Goal: Navigation & Orientation: Find specific page/section

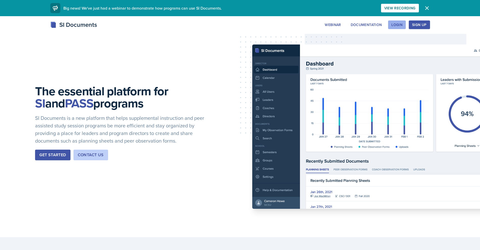
click at [392, 27] on div "Login" at bounding box center [396, 25] width 11 height 4
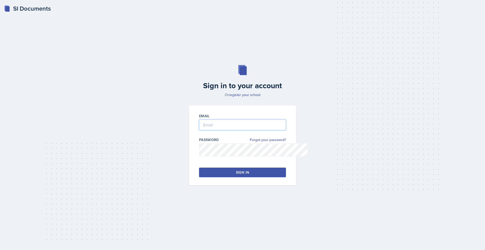
click at [222, 130] on input "email" at bounding box center [242, 124] width 87 height 11
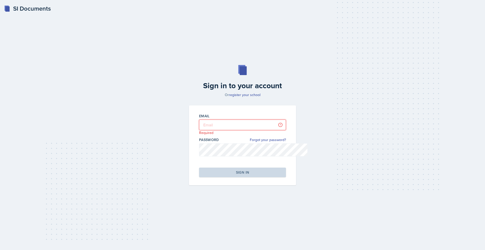
type input "[EMAIL_ADDRESS][DOMAIN_NAME]"
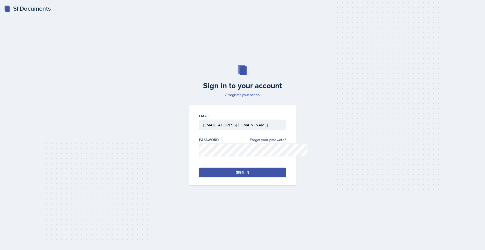
click at [231, 177] on button "Sign in" at bounding box center [242, 172] width 87 height 10
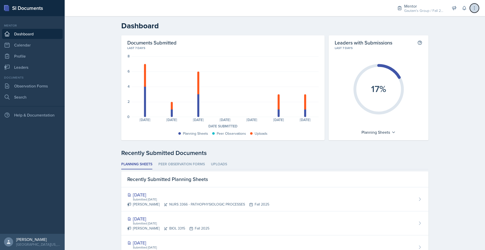
click at [471, 11] on icon at bounding box center [473, 8] width 5 height 5
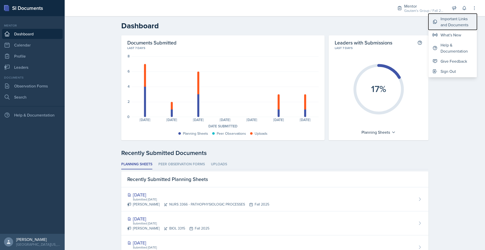
click at [454, 28] on div "Important Links and Documents" at bounding box center [456, 22] width 32 height 12
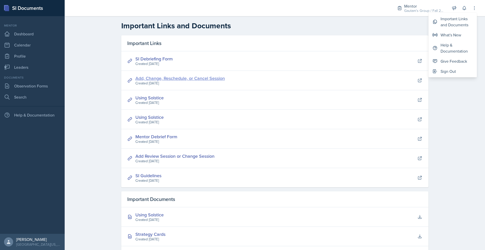
click at [148, 81] on link "Add, Change, Reschedule, or Cancel Session" at bounding box center [179, 78] width 89 height 6
